Goal: Task Accomplishment & Management: Complete application form

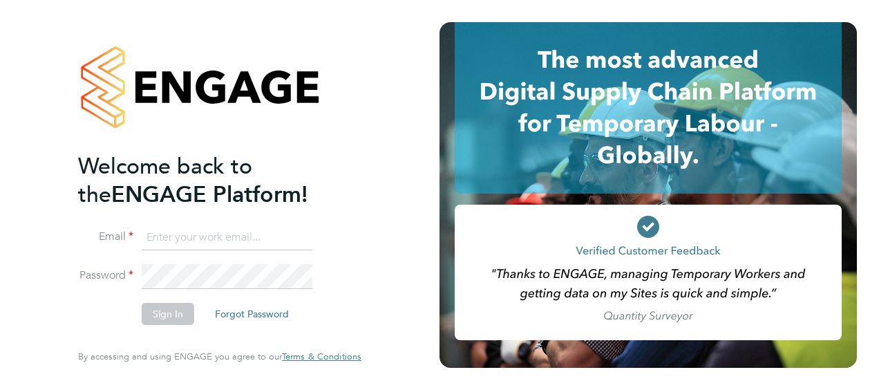
click at [182, 247] on input at bounding box center [227, 237] width 171 height 25
type input "S"
type input "samantha.robinson@hays.com"
click at [167, 317] on button "Sign In" at bounding box center [168, 314] width 53 height 22
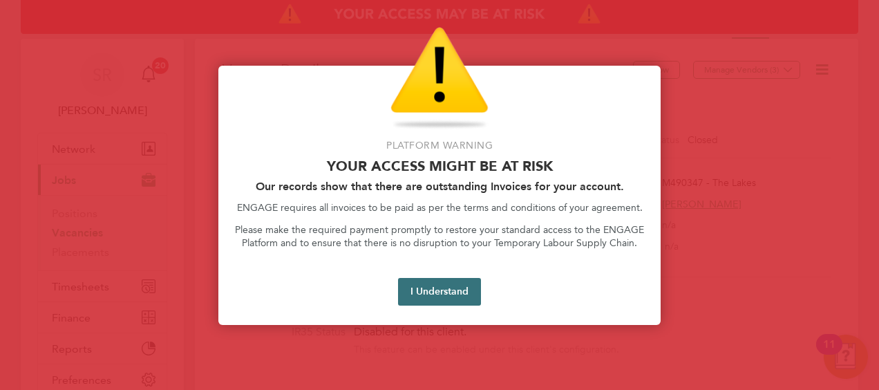
click at [445, 293] on button "I Understand" at bounding box center [439, 292] width 83 height 28
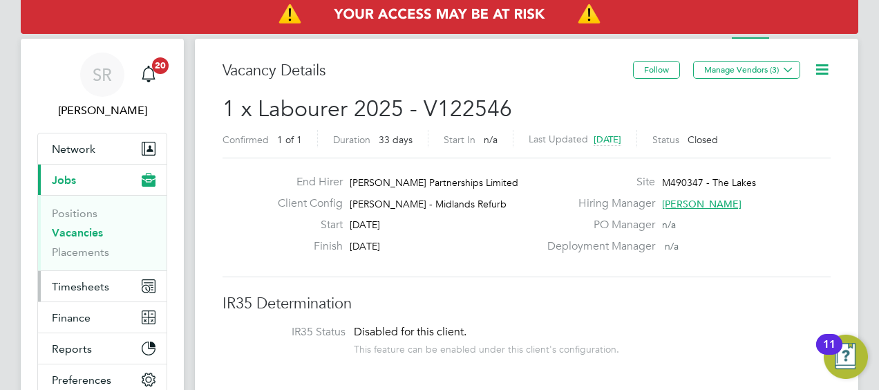
click at [73, 285] on span "Timesheets" at bounding box center [80, 286] width 57 height 13
click at [86, 282] on span "Timesheets" at bounding box center [80, 286] width 57 height 13
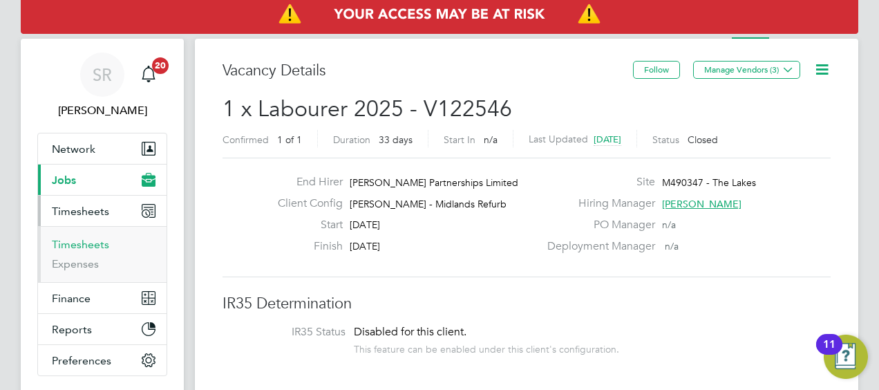
click at [84, 245] on link "Timesheets" at bounding box center [80, 244] width 57 height 13
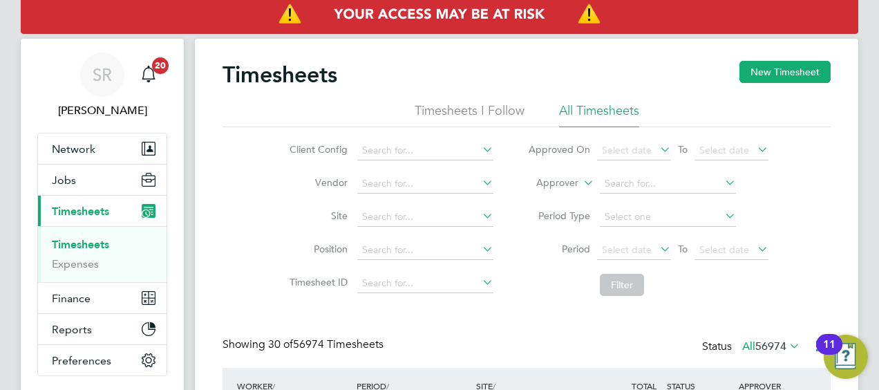
scroll to position [35, 120]
click at [581, 177] on icon at bounding box center [581, 179] width 0 height 12
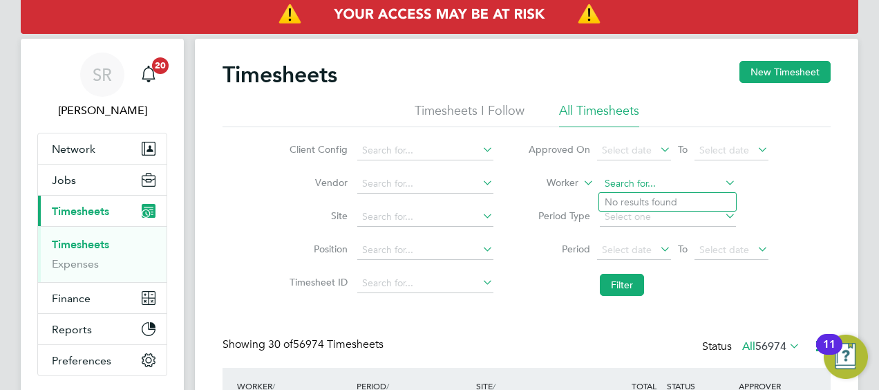
click at [673, 185] on input at bounding box center [668, 183] width 136 height 19
click at [651, 205] on li "Oghogho [PERSON_NAME]" at bounding box center [667, 202] width 137 height 19
type input "Oghogho [PERSON_NAME]"
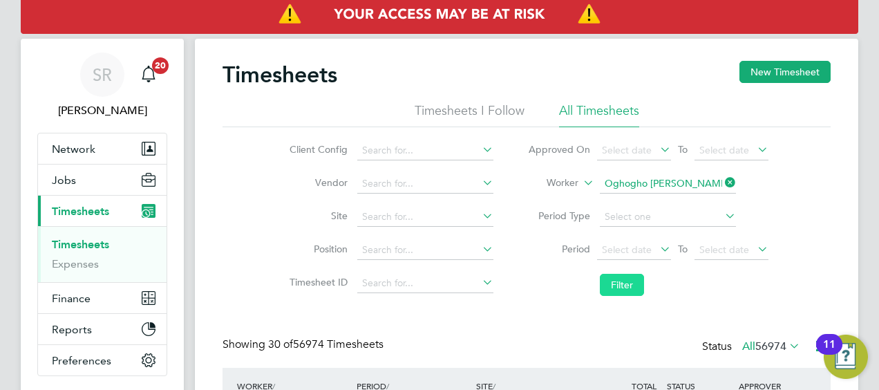
click at [622, 282] on button "Filter" at bounding box center [622, 285] width 44 height 22
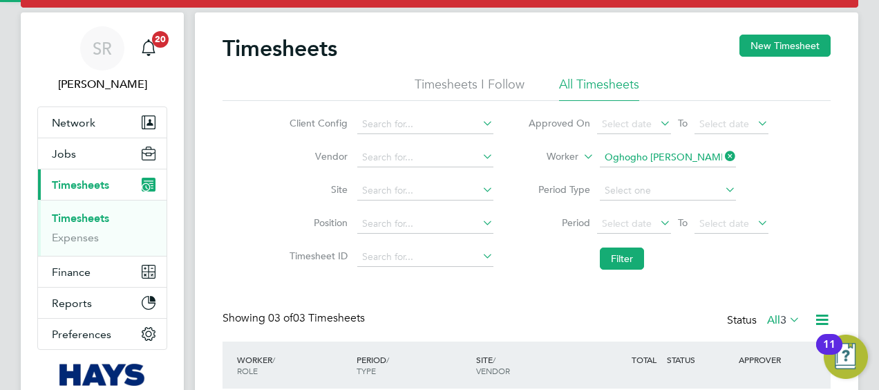
click at [518, 337] on div "Showing 03 of 03 Timesheets Status All 3" at bounding box center [527, 326] width 608 height 30
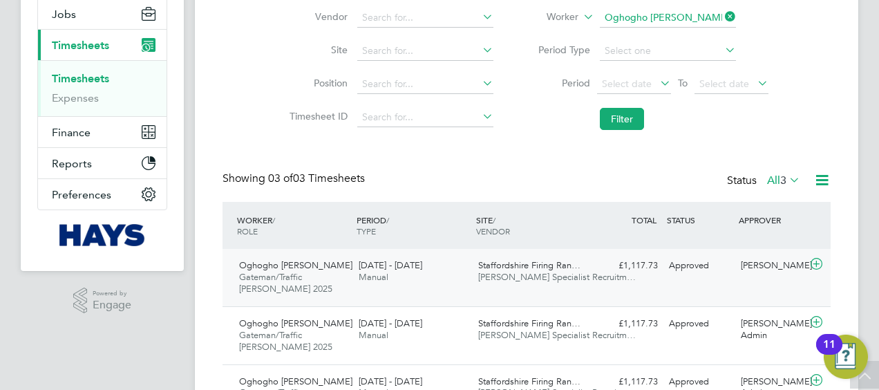
click at [814, 261] on icon at bounding box center [816, 264] width 17 height 11
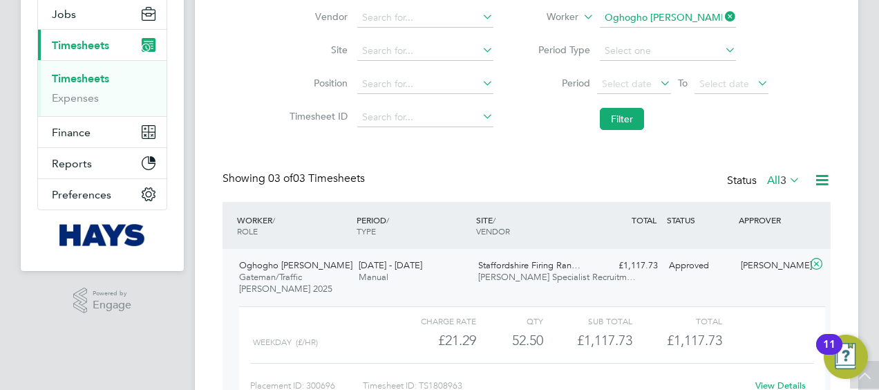
click at [774, 384] on link "View Details" at bounding box center [781, 386] width 50 height 12
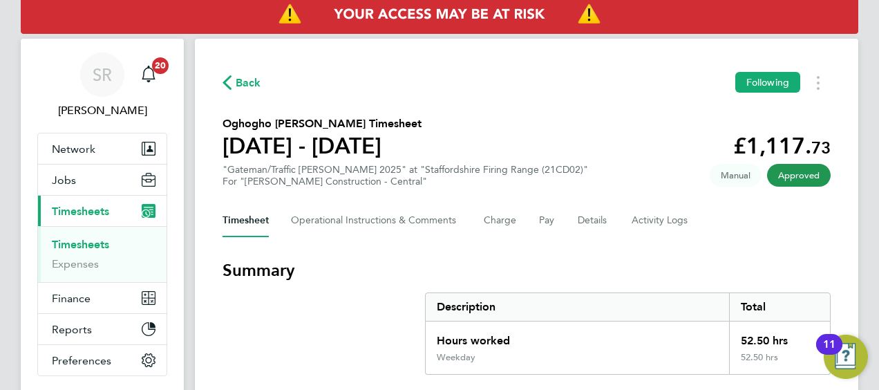
click at [731, 285] on section "Summary Description Total Hours worked 52.50 hrs Weekday 52.50 hrs" at bounding box center [527, 316] width 608 height 115
click at [702, 224] on div "Timesheet Operational Instructions & Comments Charge Pay Details Activity Logs" at bounding box center [527, 220] width 608 height 33
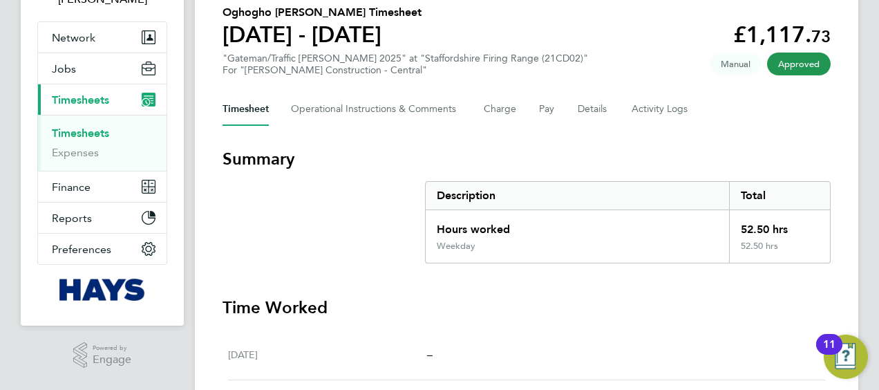
scroll to position [28, 0]
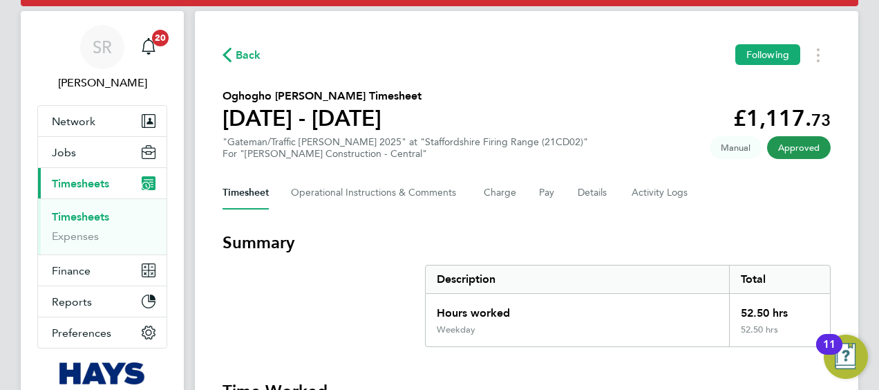
click at [79, 221] on link "Timesheets" at bounding box center [80, 216] width 57 height 13
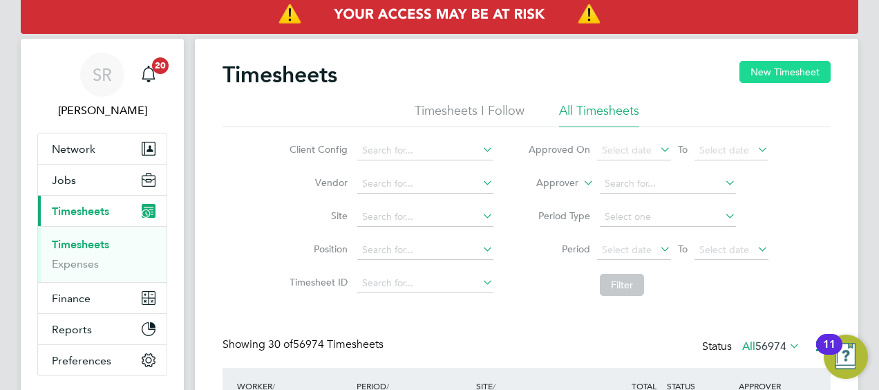
click at [784, 73] on button "New Timesheet" at bounding box center [785, 72] width 91 height 22
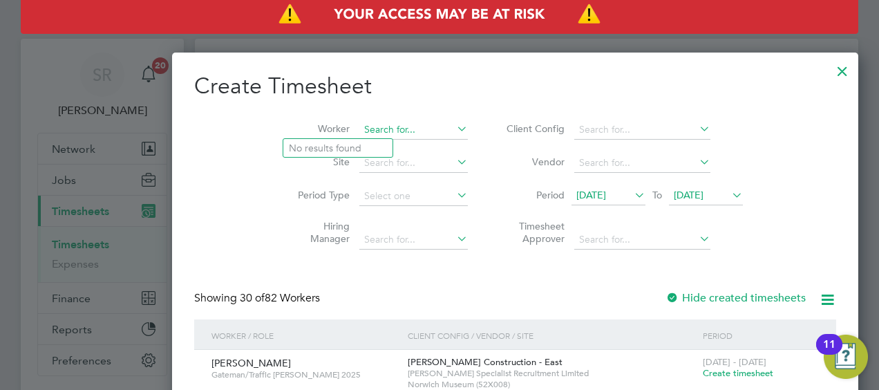
click at [359, 135] on input at bounding box center [413, 129] width 109 height 19
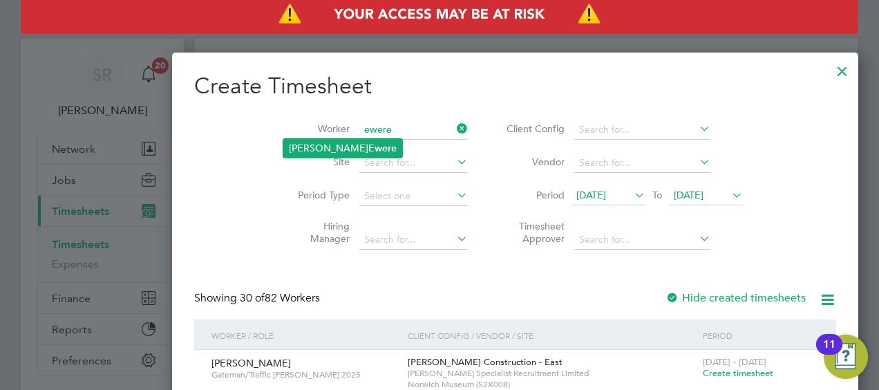
click at [317, 147] on li "Oghogho [PERSON_NAME]" at bounding box center [342, 148] width 119 height 19
type input "Oghogho [PERSON_NAME]"
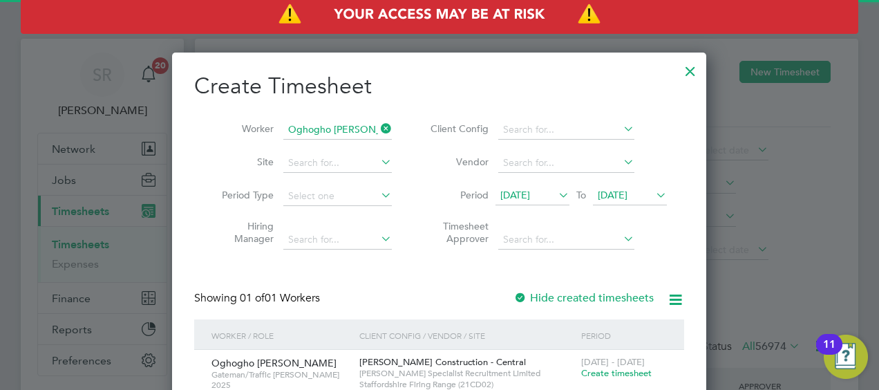
click at [635, 205] on div "[DATE] To [DATE]" at bounding box center [581, 196] width 171 height 19
click at [593, 376] on span "Create timesheet" at bounding box center [616, 373] width 71 height 12
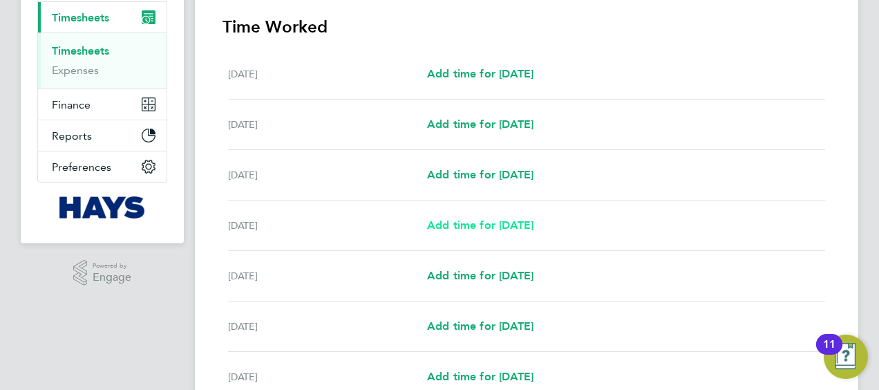
click at [459, 221] on span "Add time for [DATE]" at bounding box center [480, 224] width 106 height 13
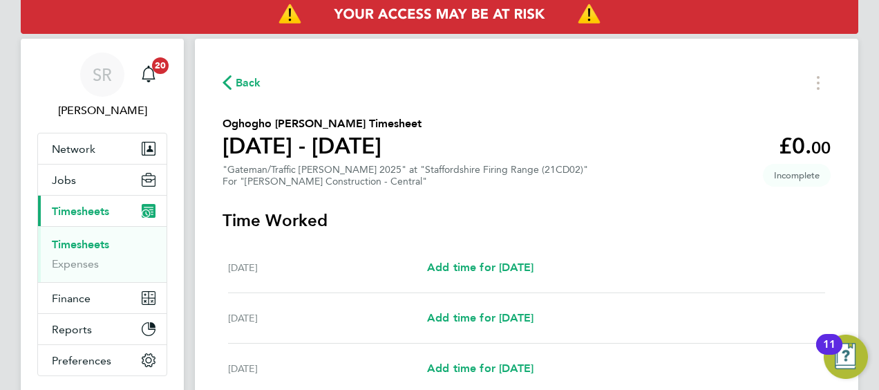
select select "60"
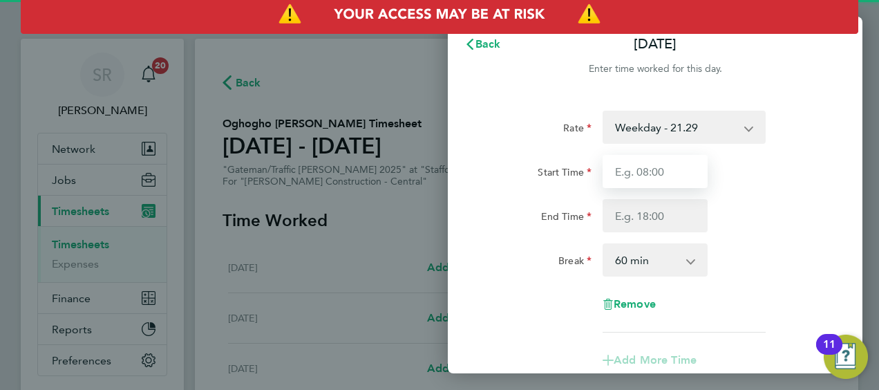
click at [635, 162] on input "Start Time" at bounding box center [655, 171] width 105 height 33
type input "07:00"
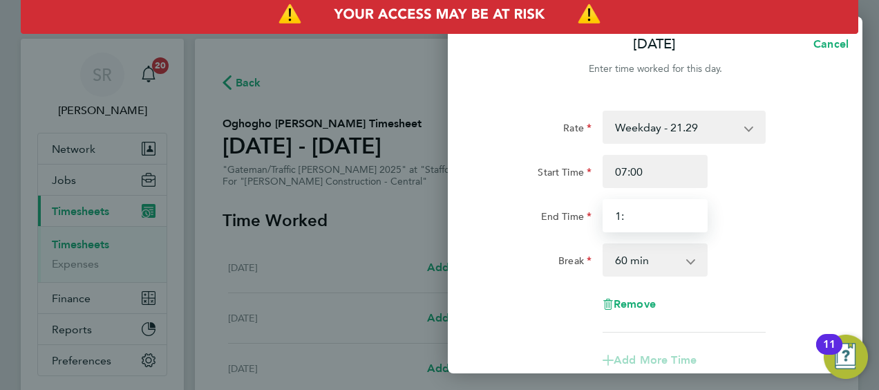
type input "1"
type input "18:00"
click at [807, 216] on div "End Time 18:00" at bounding box center [655, 215] width 348 height 33
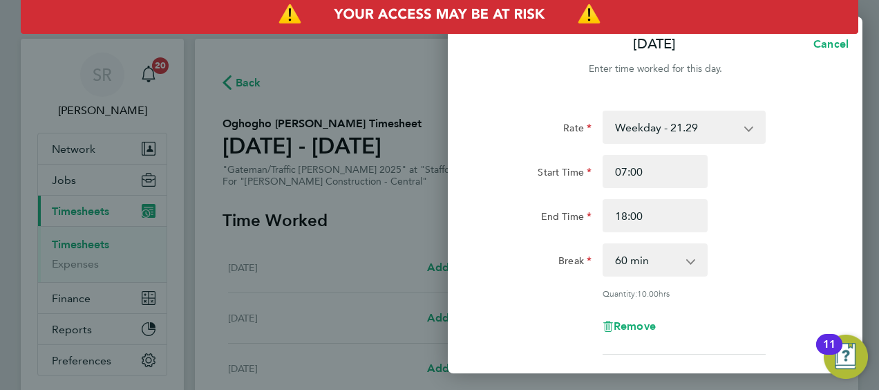
click at [662, 250] on select "0 min 15 min 30 min 45 min 60 min 75 min 90 min" at bounding box center [647, 260] width 86 height 30
select select "30"
click at [604, 245] on select "0 min 15 min 30 min 45 min 60 min 75 min 90 min" at bounding box center [647, 260] width 86 height 30
click at [745, 257] on div "Break 0 min 15 min 30 min 45 min 60 min 75 min 90 min" at bounding box center [655, 259] width 348 height 33
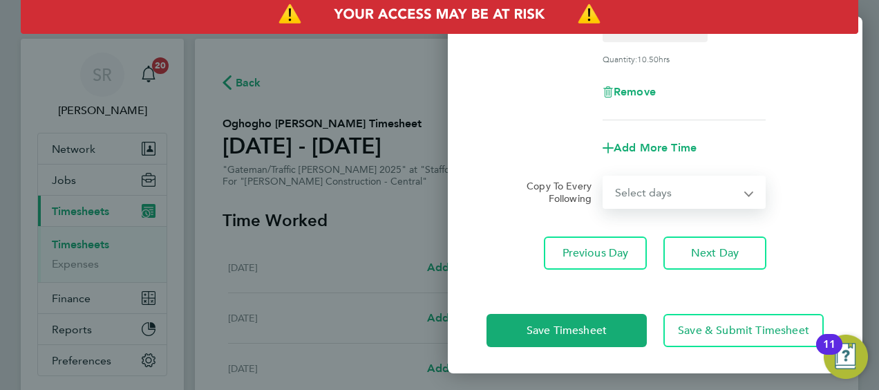
click at [649, 190] on select "Select days Day [DATE] [DATE] [DATE]" at bounding box center [676, 192] width 145 height 30
select select "DAY"
click at [604, 177] on select "Select days Day [DATE] [DATE] [DATE]" at bounding box center [676, 192] width 145 height 30
select select "[DATE]"
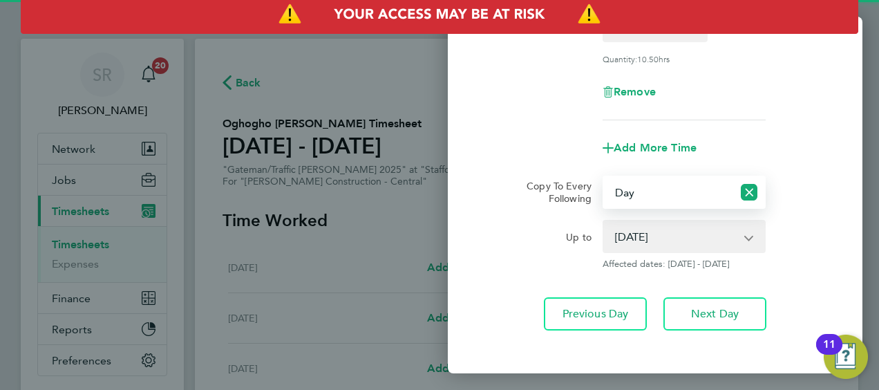
click at [490, 238] on div "Up to" at bounding box center [539, 234] width 105 height 28
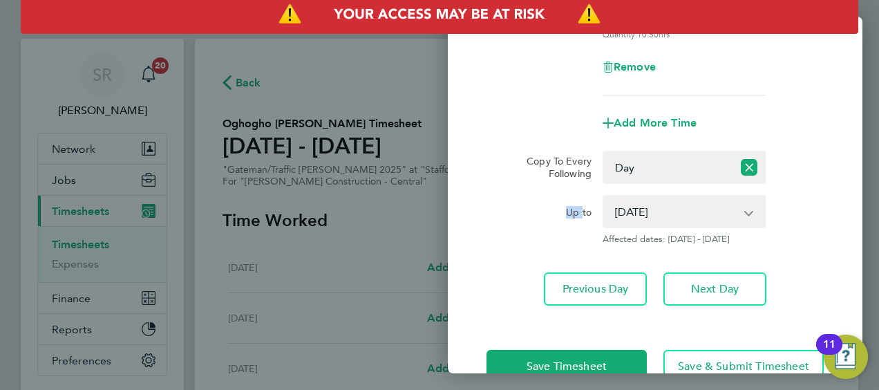
click at [490, 238] on div "Up to" at bounding box center [539, 220] width 116 height 50
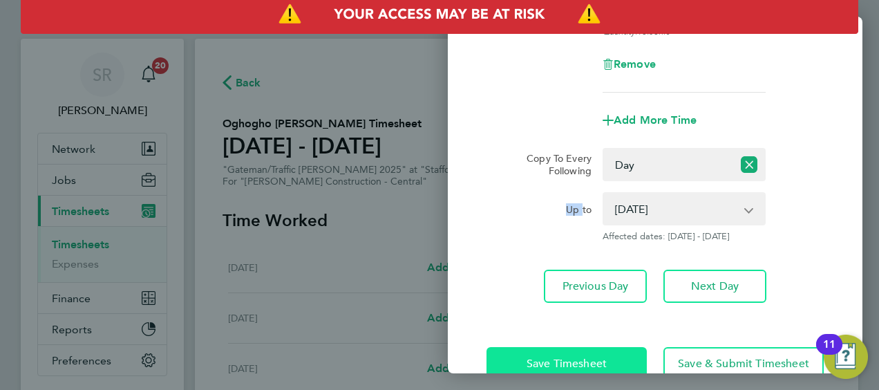
drag, startPoint x: 490, startPoint y: 238, endPoint x: 564, endPoint y: 355, distance: 138.9
click at [564, 357] on span "Save Timesheet" at bounding box center [567, 364] width 80 height 14
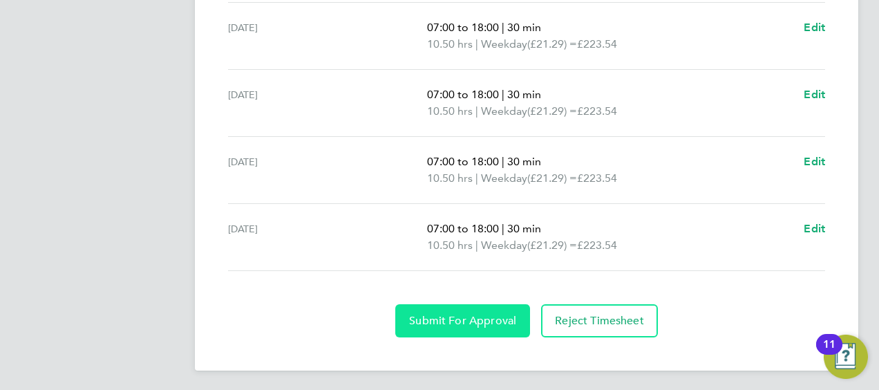
click at [473, 323] on span "Submit For Approval" at bounding box center [462, 321] width 107 height 14
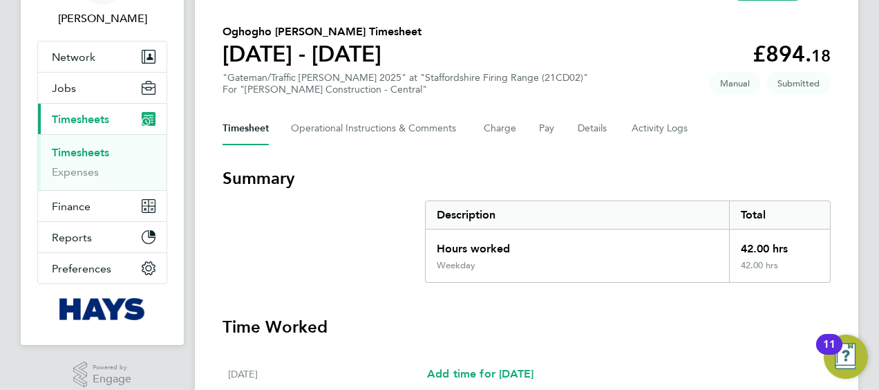
click at [81, 153] on link "Timesheets" at bounding box center [80, 152] width 57 height 13
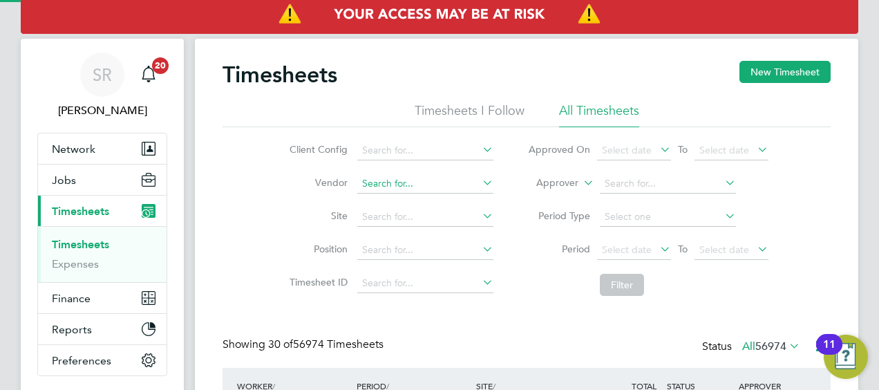
scroll to position [7, 7]
click at [570, 179] on label "Approver" at bounding box center [547, 183] width 62 height 14
click at [639, 188] on input at bounding box center [668, 183] width 136 height 19
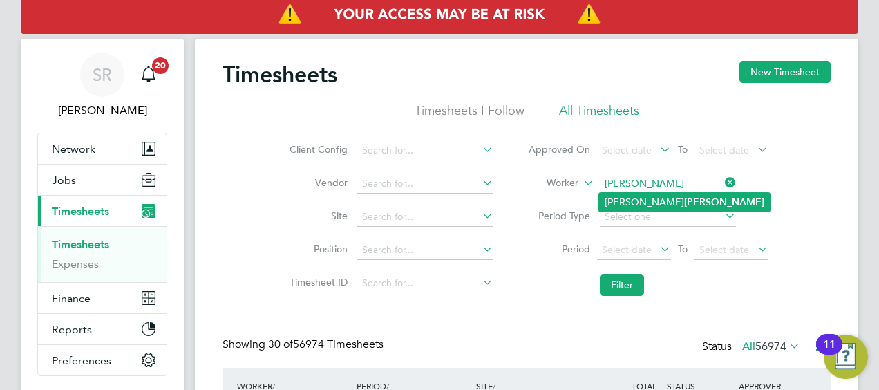
click at [684, 198] on b "[PERSON_NAME]" at bounding box center [724, 202] width 80 height 12
type input "[PERSON_NAME]"
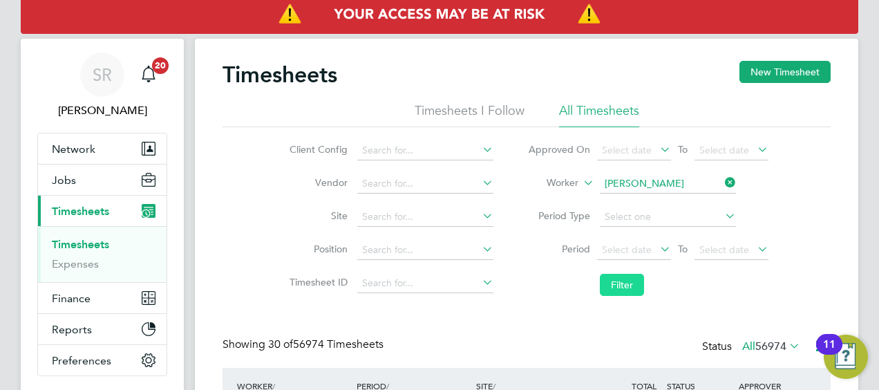
click at [620, 278] on button "Filter" at bounding box center [622, 285] width 44 height 22
click at [521, 320] on div "Timesheets New Timesheet Timesheets I Follow All Timesheets Client Config Vendo…" at bounding box center [527, 376] width 608 height 631
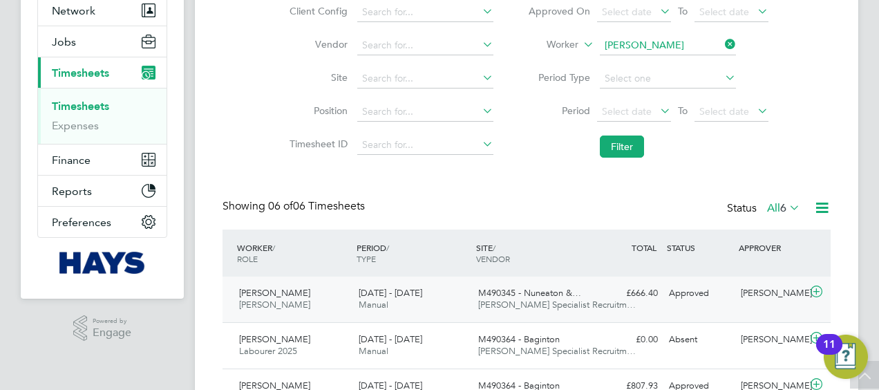
click at [808, 286] on icon at bounding box center [816, 291] width 17 height 11
